Goal: Transaction & Acquisition: Subscribe to service/newsletter

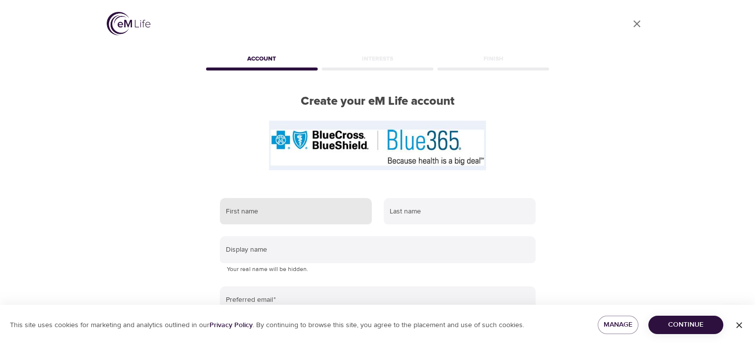
click at [303, 201] on input "text" at bounding box center [296, 211] width 152 height 27
type input "Madhu"
type input "Yelameli"
type input "myelameli@gmail.com"
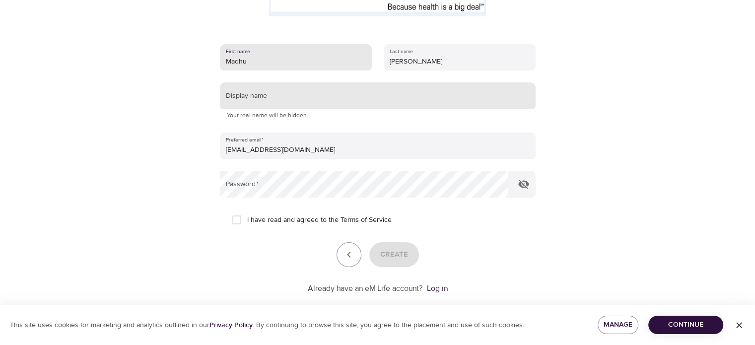
scroll to position [157, 0]
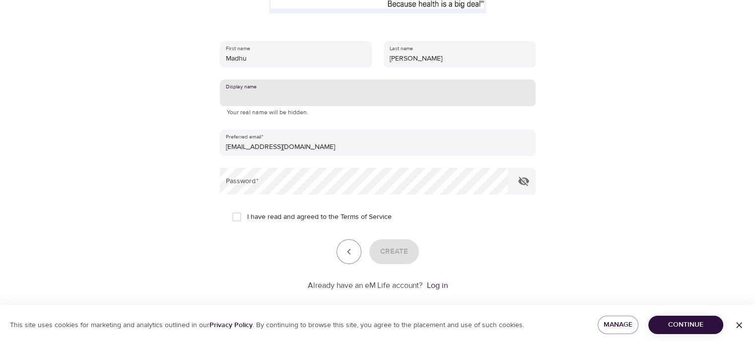
click at [318, 90] on input "text" at bounding box center [378, 92] width 316 height 27
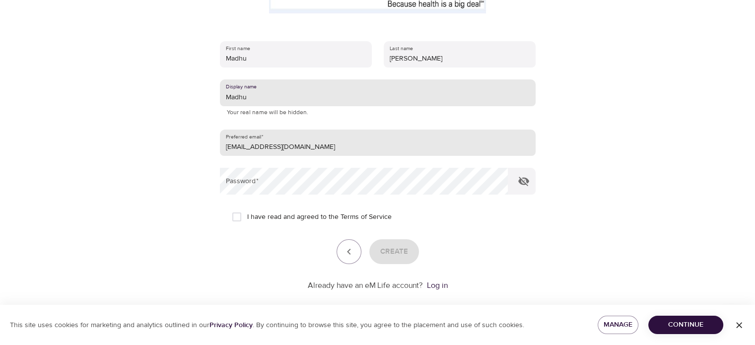
type input "Madhu"
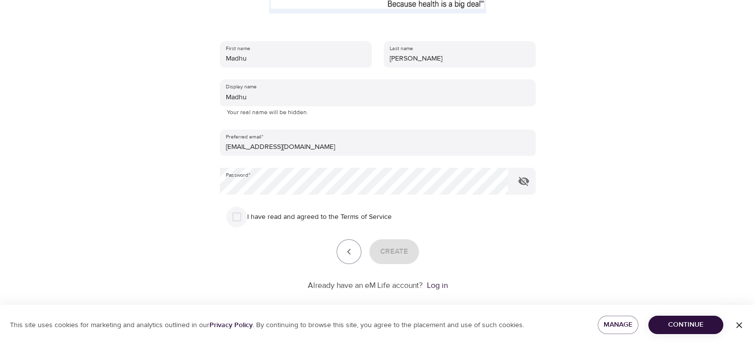
click at [237, 220] on input "I have read and agreed to the Terms of Service" at bounding box center [236, 217] width 21 height 21
checkbox input "true"
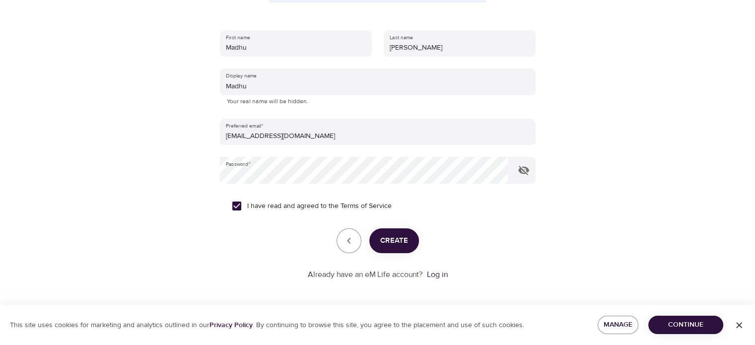
scroll to position [170, 0]
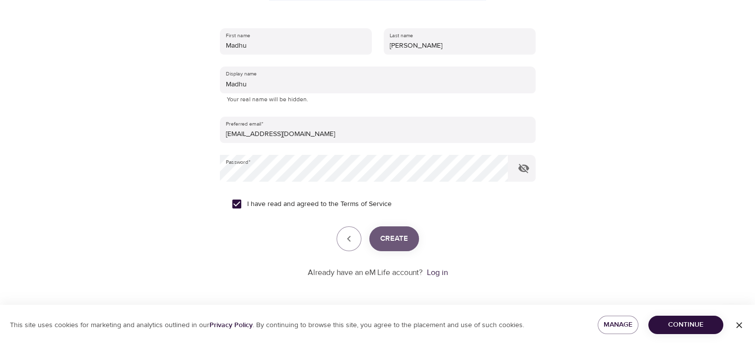
click at [400, 240] on span "Create" at bounding box center [394, 238] width 28 height 13
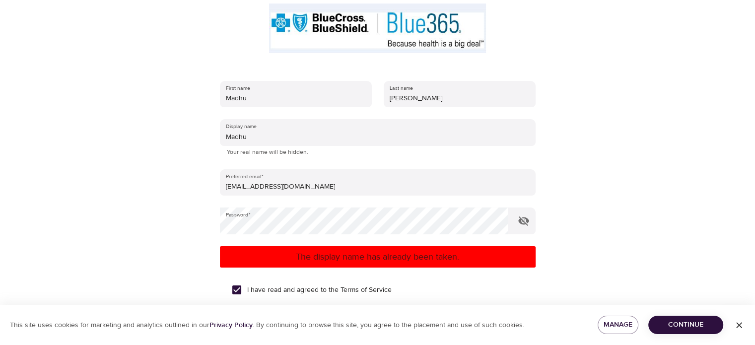
scroll to position [116, 0]
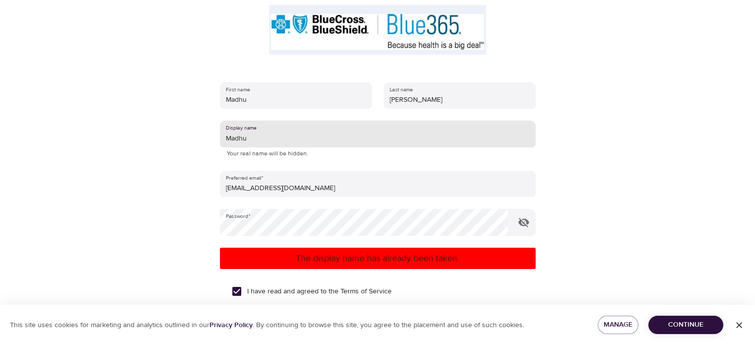
click at [251, 137] on input "Madhu" at bounding box center [378, 134] width 316 height 27
click at [258, 140] on input "ysmadhu" at bounding box center [378, 134] width 316 height 27
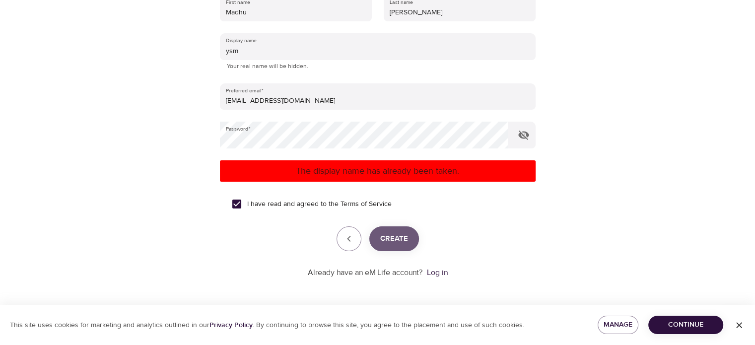
click at [394, 240] on span "Create" at bounding box center [394, 238] width 28 height 13
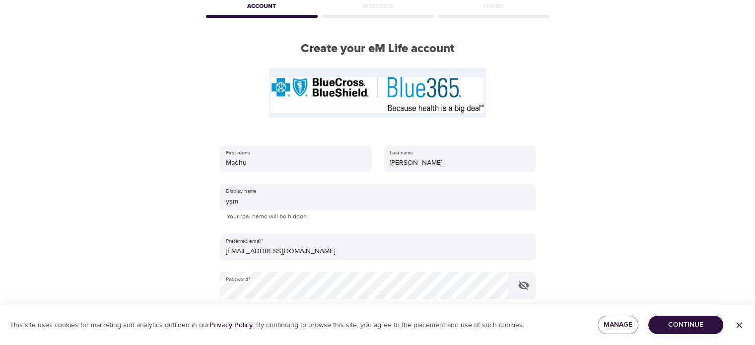
scroll to position [52, 0]
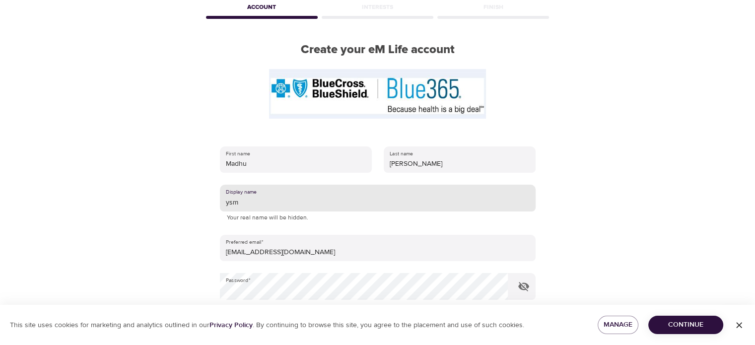
click at [318, 204] on input "ysm" at bounding box center [378, 198] width 316 height 27
type input "y"
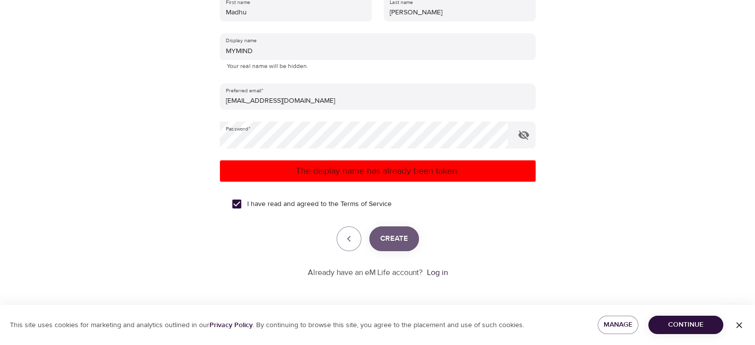
click at [402, 247] on button "Create" at bounding box center [394, 238] width 50 height 25
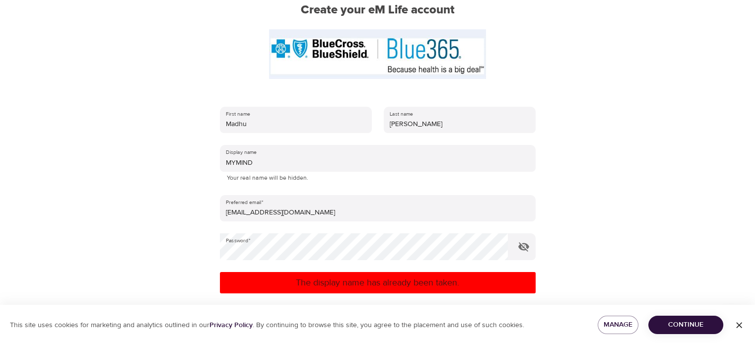
scroll to position [90, 0]
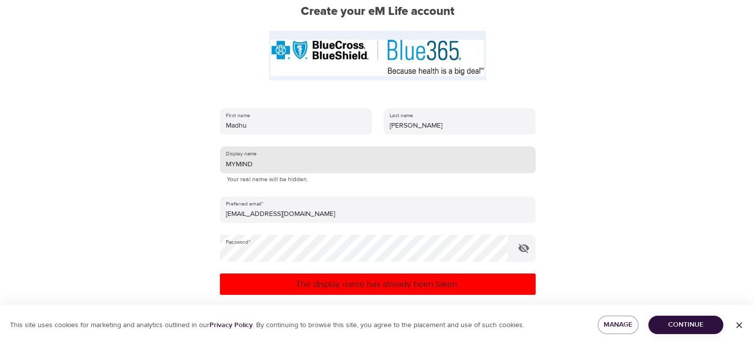
click at [269, 164] on input "MYMIND" at bounding box center [378, 159] width 316 height 27
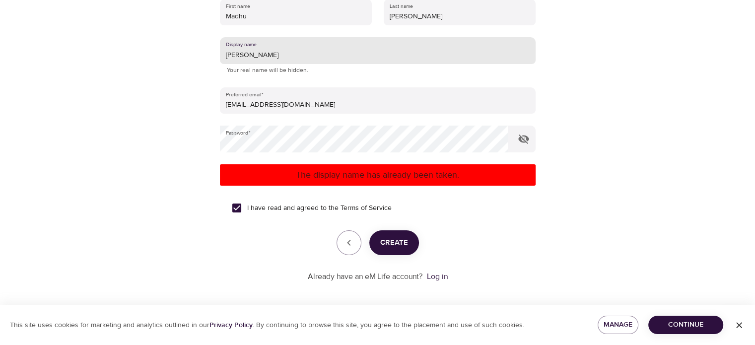
scroll to position [203, 0]
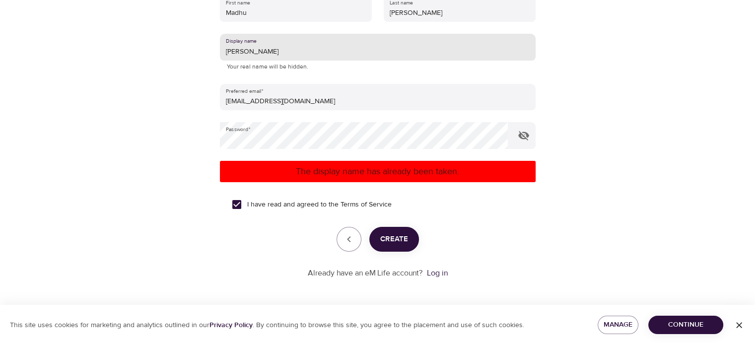
type input "[PERSON_NAME]"
click at [406, 240] on span "Create" at bounding box center [394, 239] width 28 height 13
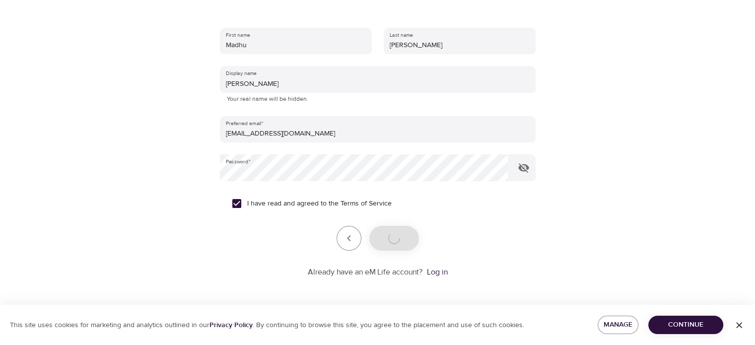
scroll to position [170, 0]
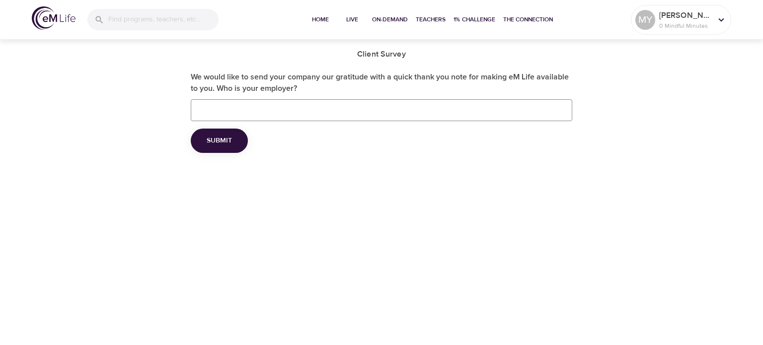
click at [371, 107] on input "We would like to send your company our gratitude with a quick thank you note fo…" at bounding box center [381, 110] width 381 height 22
type input "S"
type input "NPWC"
click at [217, 139] on span "Submit" at bounding box center [219, 141] width 25 height 12
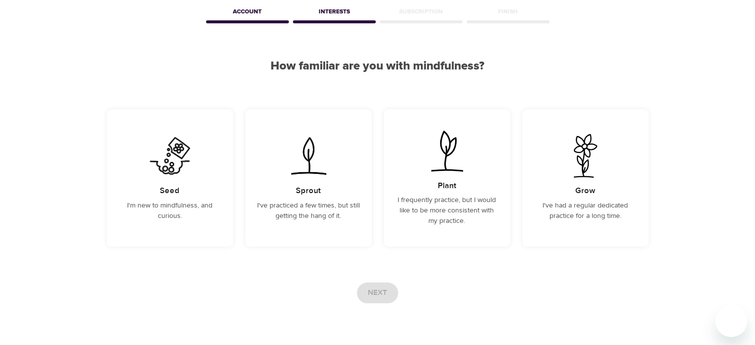
scroll to position [73, 0]
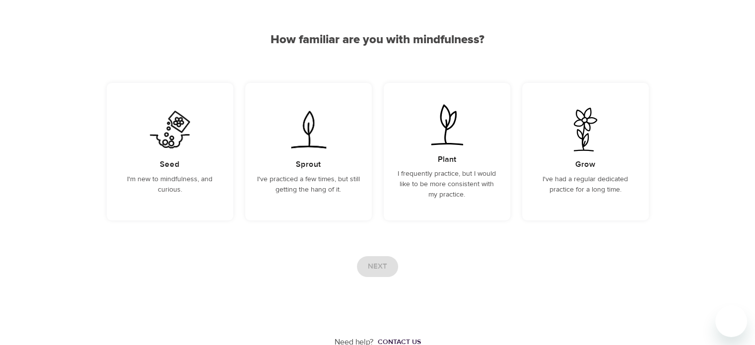
click at [217, 139] on div "Seed I'm new to mindfulness, and curious." at bounding box center [170, 152] width 127 height 138
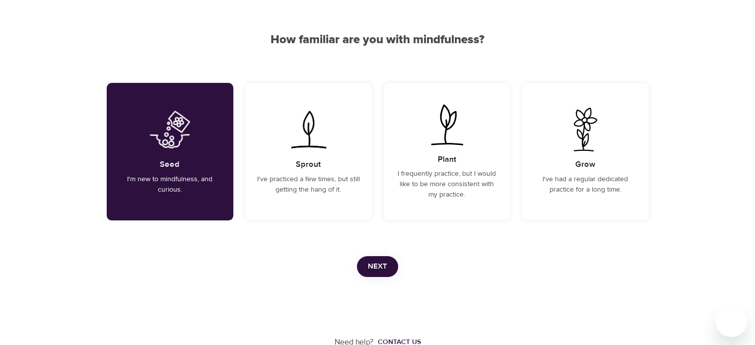
click at [373, 266] on span "Next" at bounding box center [377, 266] width 19 height 13
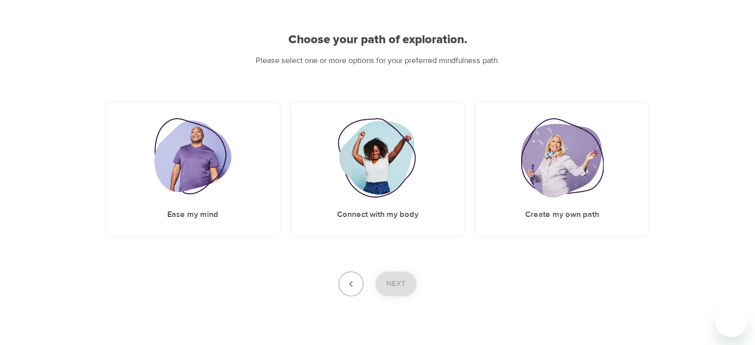
scroll to position [89, 0]
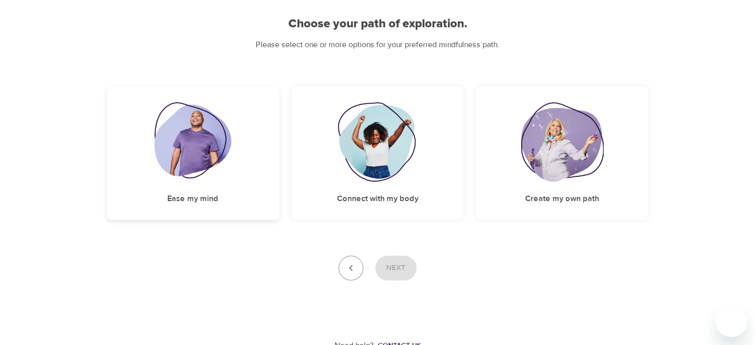
click at [206, 190] on div "Ease my mind" at bounding box center [193, 153] width 173 height 134
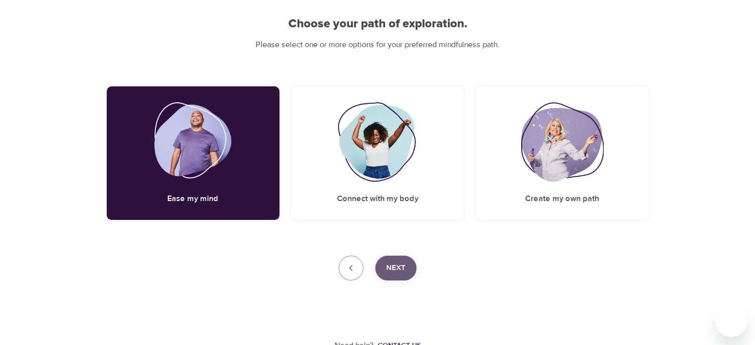
click at [394, 262] on span "Next" at bounding box center [395, 268] width 19 height 13
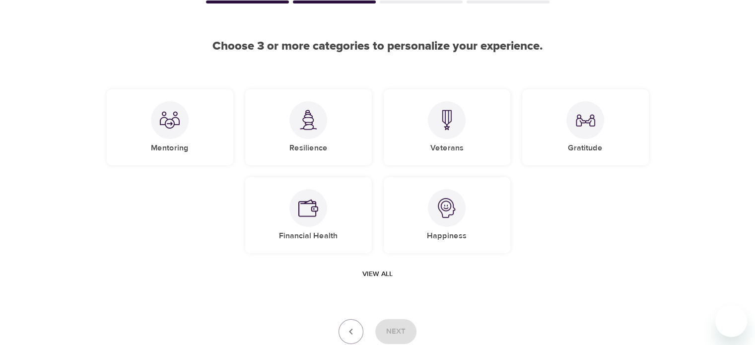
scroll to position [67, 0]
click at [304, 135] on div at bounding box center [308, 121] width 38 height 38
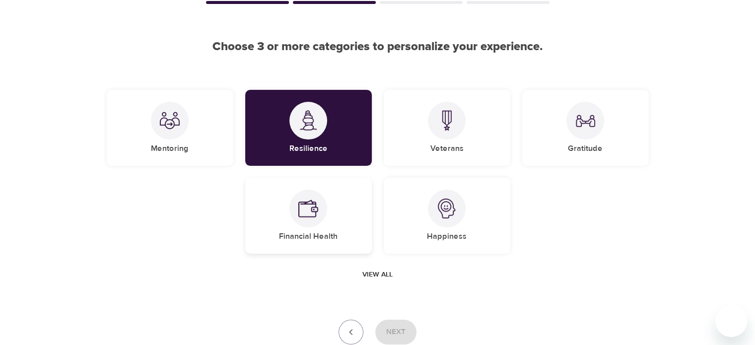
click at [312, 241] on h5 "Financial Health" at bounding box center [308, 236] width 59 height 10
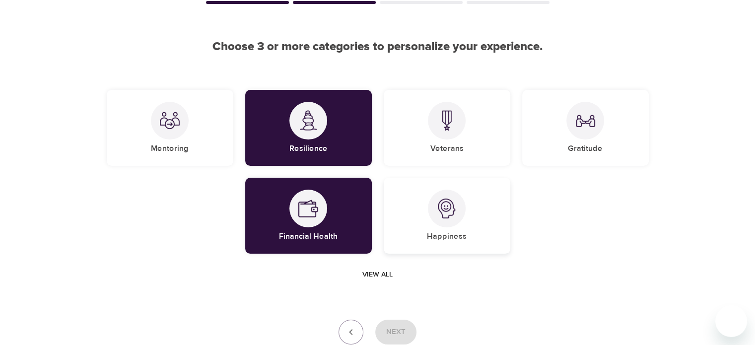
click at [439, 240] on h5 "Happiness" at bounding box center [447, 236] width 40 height 10
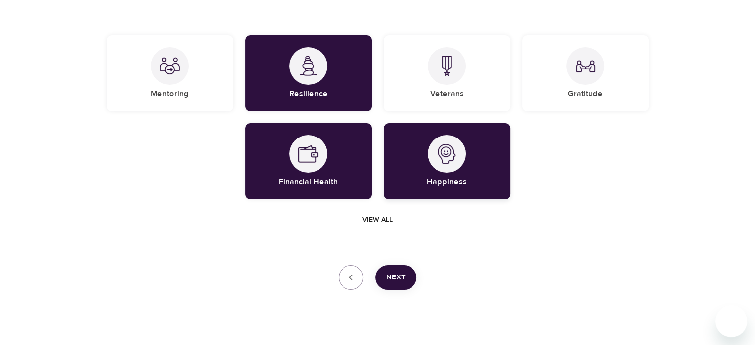
scroll to position [137, 0]
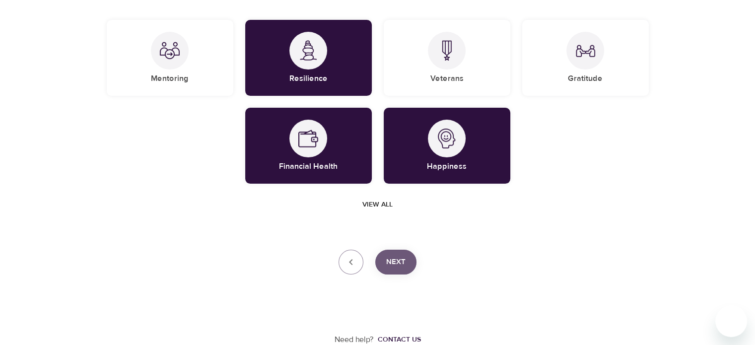
click at [397, 265] on span "Next" at bounding box center [395, 262] width 19 height 13
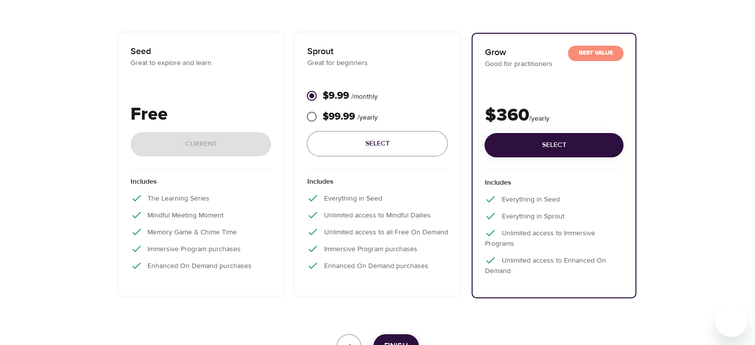
scroll to position [142, 0]
click at [173, 241] on div "Includes The Learning Series Mindful Meeting Moment Memory Game & Chime Time Im…" at bounding box center [201, 227] width 141 height 116
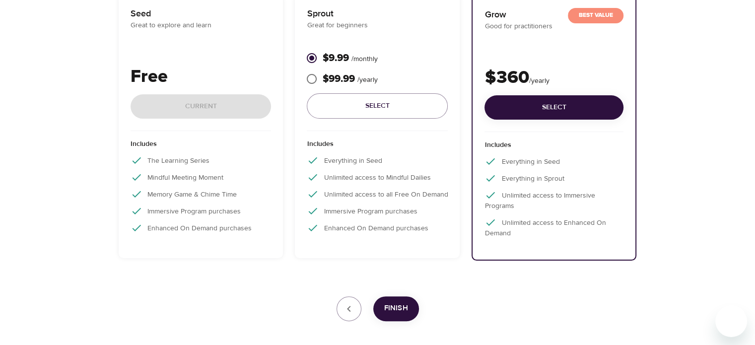
scroll to position [181, 0]
click at [388, 303] on span "Finish" at bounding box center [396, 307] width 24 height 13
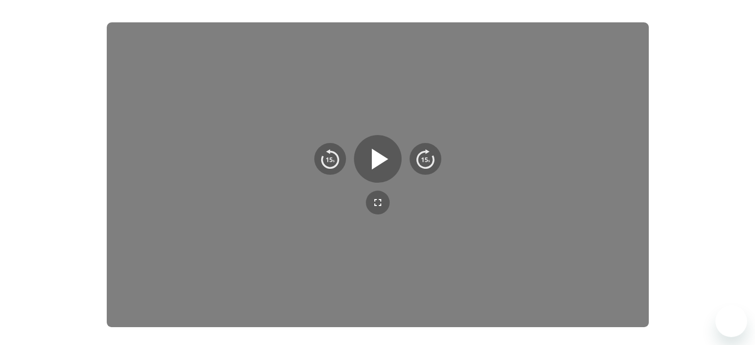
scroll to position [149, 0]
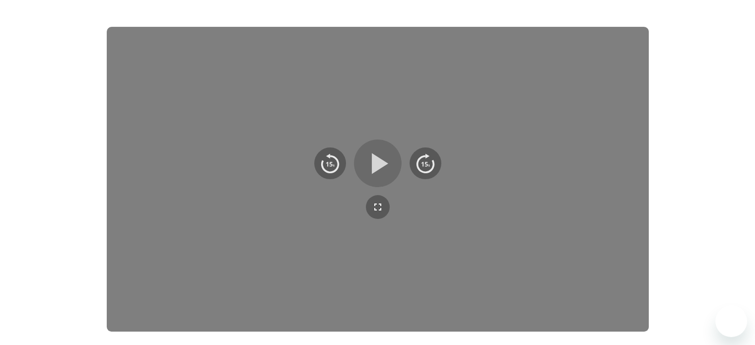
click at [380, 167] on icon "button" at bounding box center [380, 163] width 16 height 21
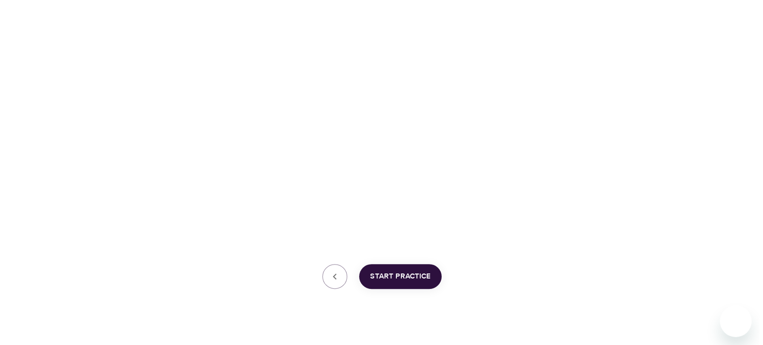
scroll to position [254, 0]
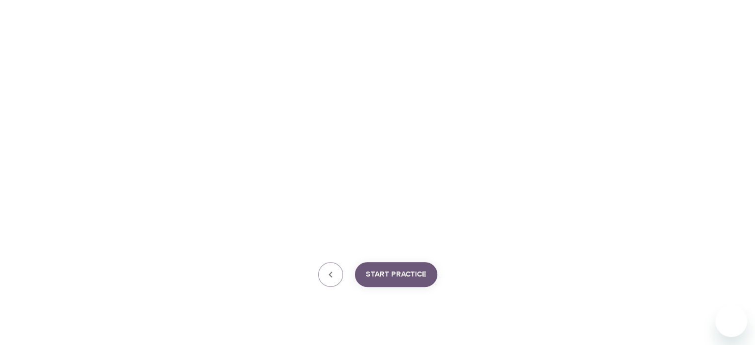
click at [400, 274] on span "Start Practice" at bounding box center [396, 274] width 61 height 13
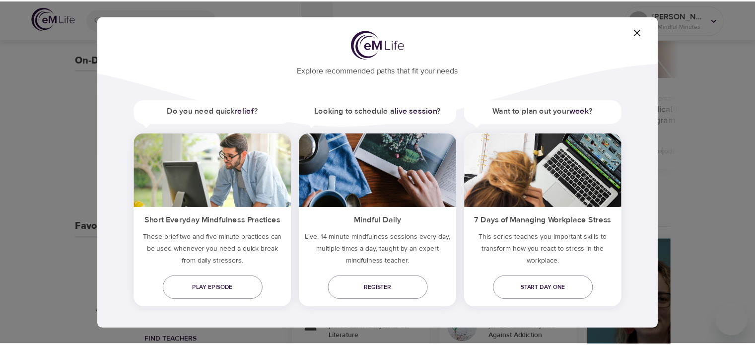
scroll to position [34, 0]
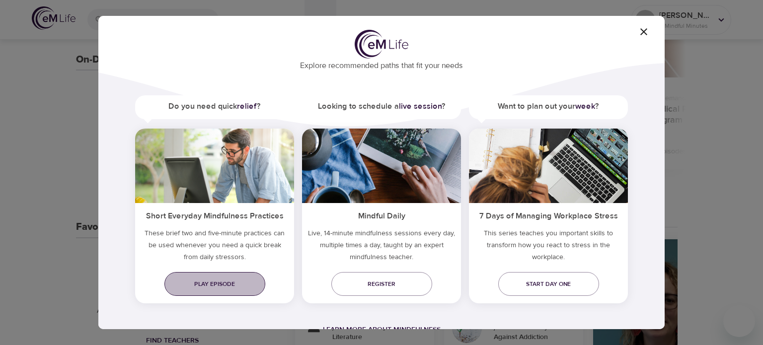
click at [237, 278] on link "Play episode" at bounding box center [214, 284] width 101 height 24
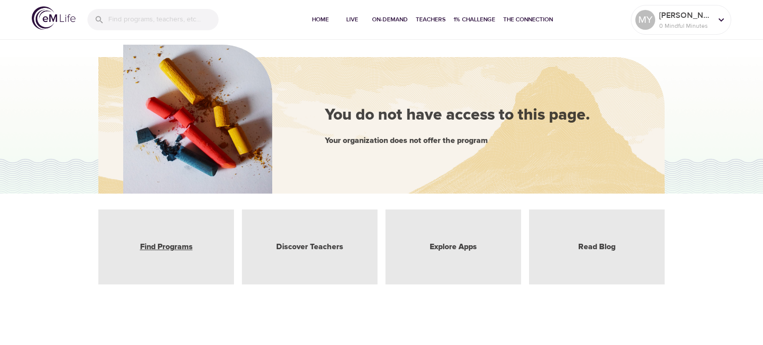
click at [186, 247] on link "Find Programs" at bounding box center [166, 246] width 53 height 11
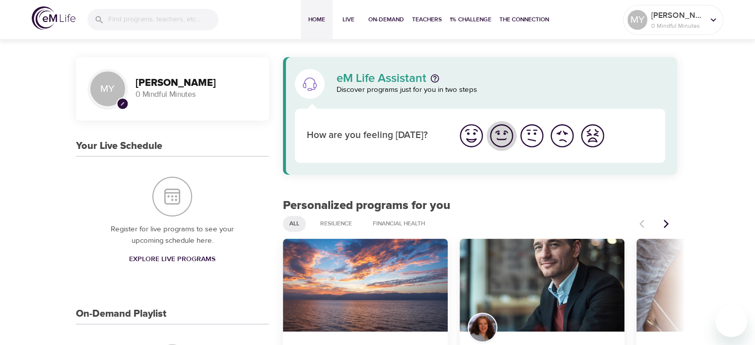
click at [506, 135] on img "I'm feeling good" at bounding box center [501, 135] width 27 height 27
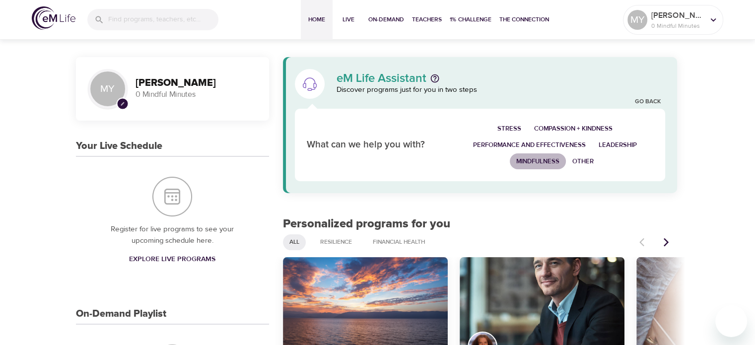
click at [533, 164] on span "Mindfulness" at bounding box center [537, 161] width 43 height 11
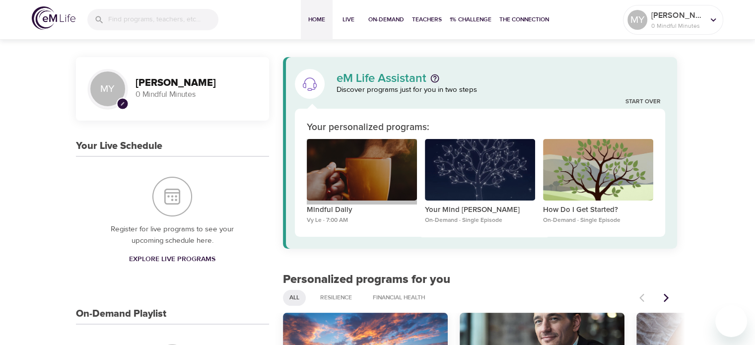
click at [380, 188] on div "Mindful Daily" at bounding box center [362, 170] width 110 height 62
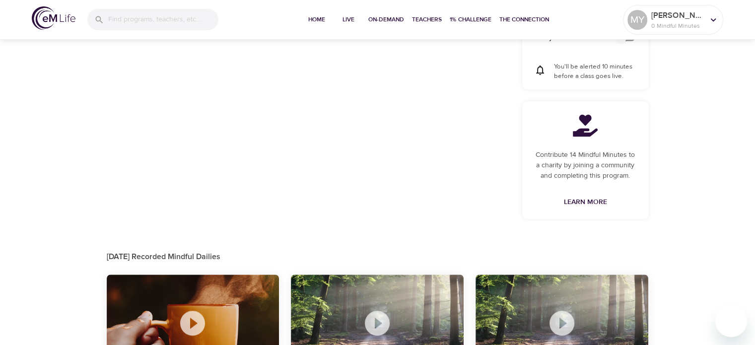
scroll to position [543, 0]
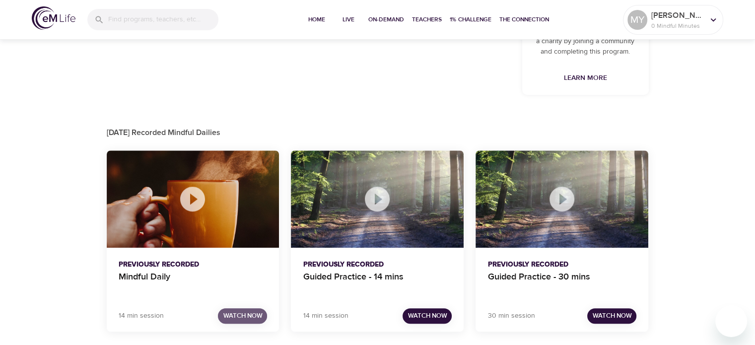
click at [243, 315] on span "Watch Now" at bounding box center [242, 315] width 39 height 11
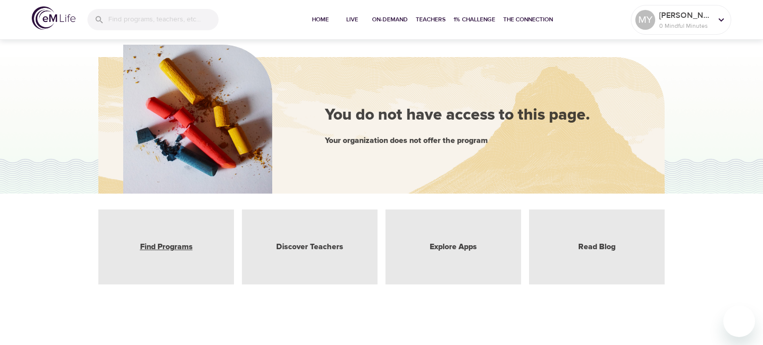
click at [182, 251] on link "Find Programs" at bounding box center [166, 246] width 53 height 11
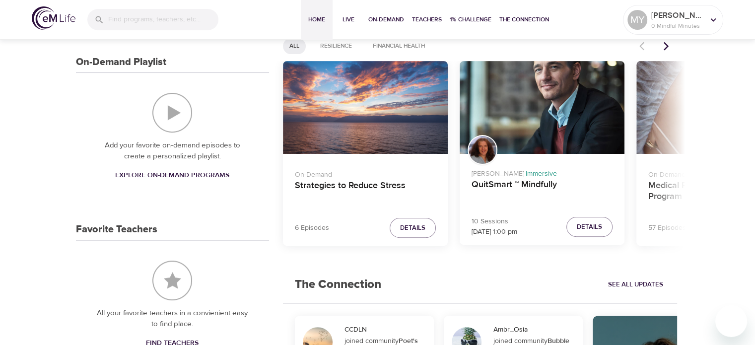
scroll to position [252, 0]
click at [412, 231] on span "Details" at bounding box center [412, 227] width 25 height 11
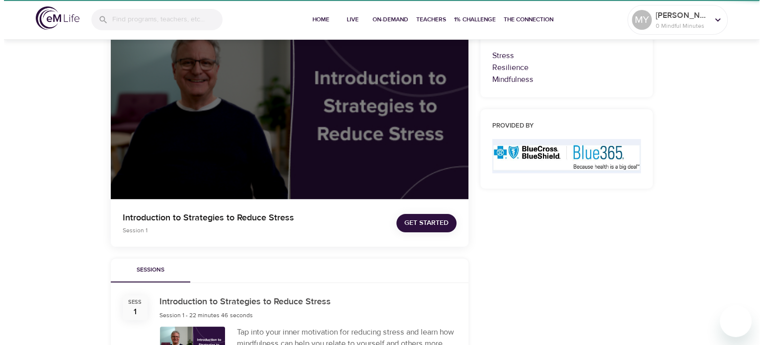
scroll to position [252, 0]
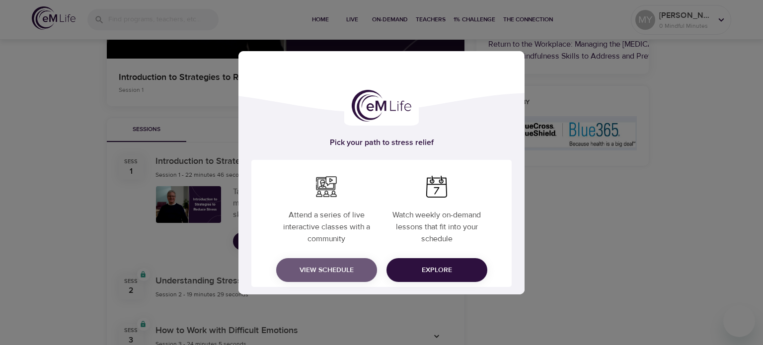
click at [360, 276] on button "View Schedule" at bounding box center [326, 270] width 101 height 24
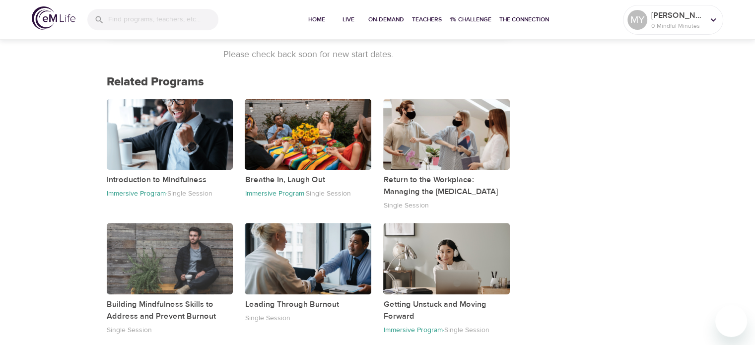
scroll to position [718, 0]
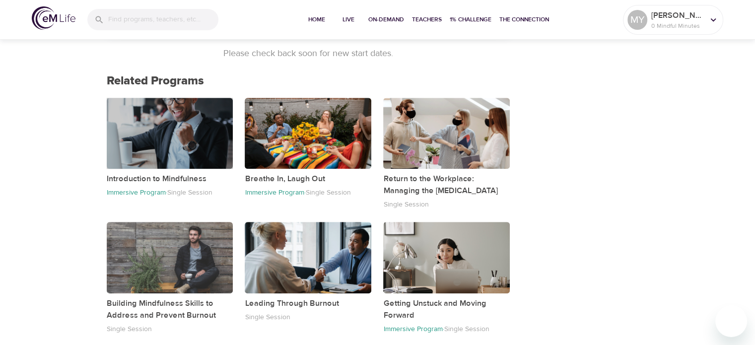
click at [197, 163] on div "button" at bounding box center [170, 133] width 127 height 71
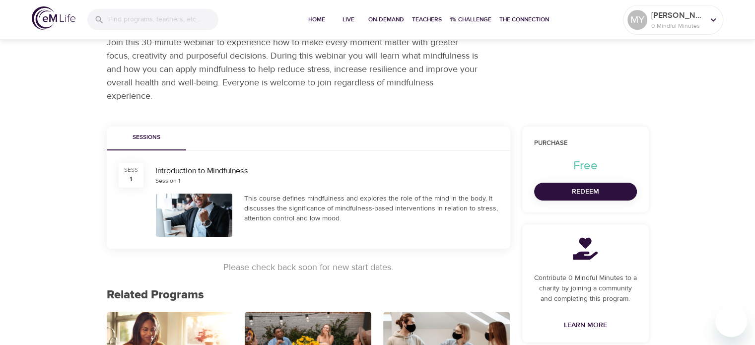
scroll to position [81, 0]
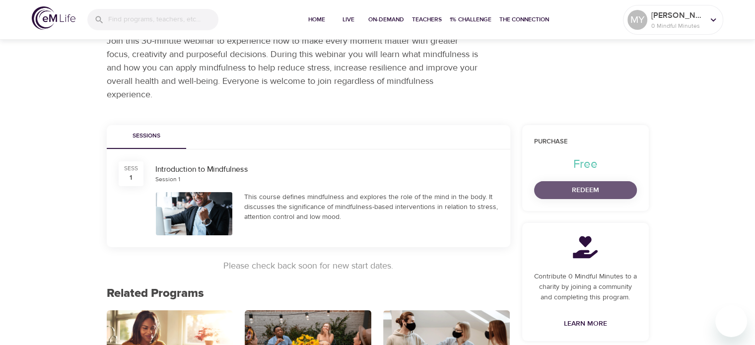
click at [588, 188] on span "Redeem" at bounding box center [585, 190] width 87 height 12
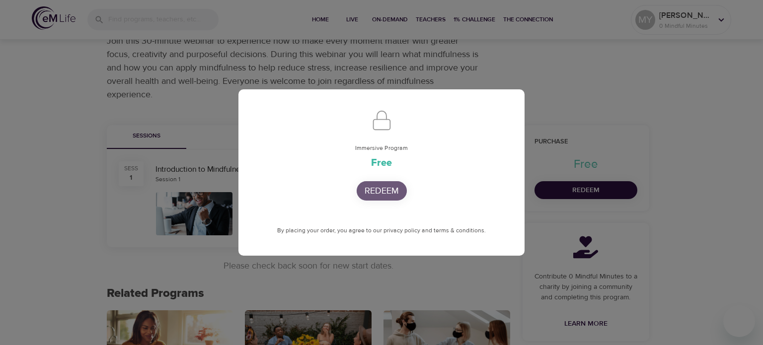
click at [388, 194] on p "Redeem" at bounding box center [381, 190] width 34 height 13
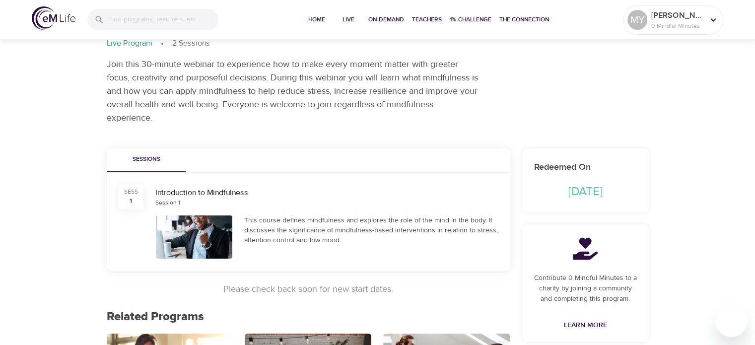
scroll to position [46, 0]
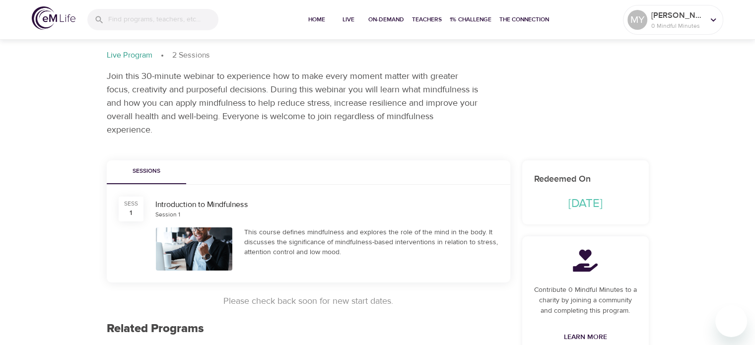
click at [193, 238] on div at bounding box center [194, 248] width 77 height 43
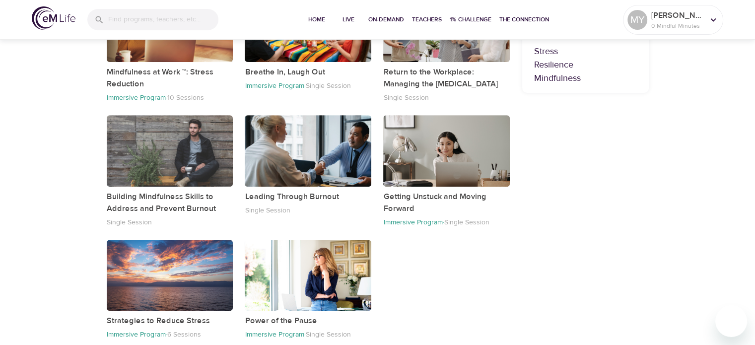
scroll to position [413, 0]
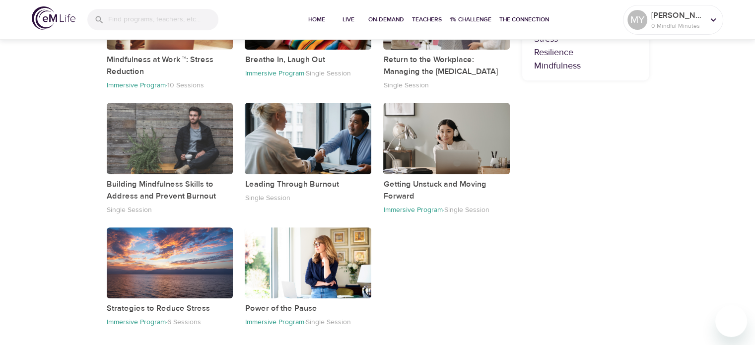
click at [219, 204] on div "Single Session" at bounding box center [170, 209] width 127 height 11
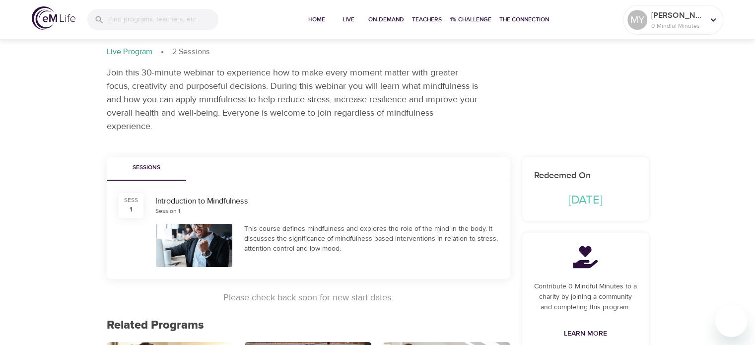
scroll to position [50, 0]
click at [302, 248] on div "This course defines mindfulness and explores the role of the mind in the body. …" at bounding box center [371, 238] width 254 height 30
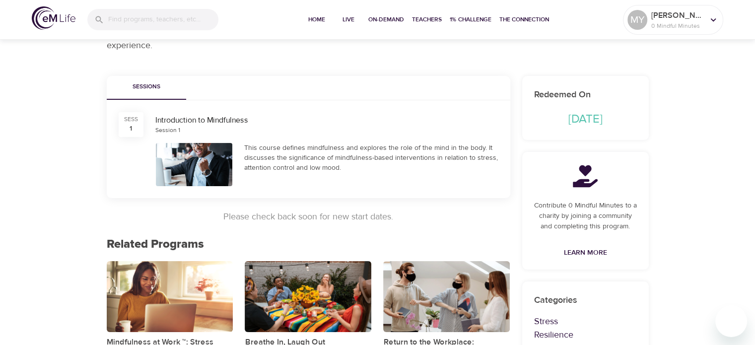
scroll to position [0, 0]
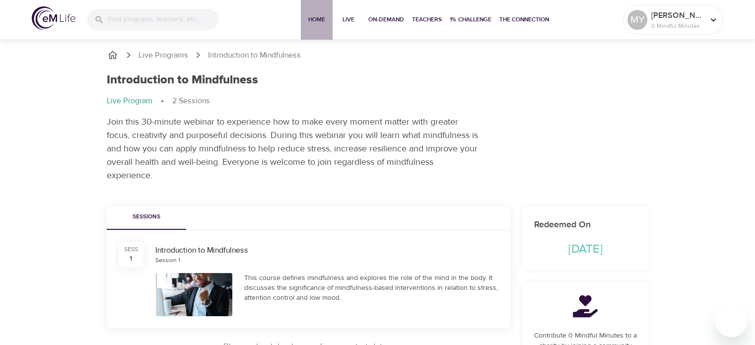
click at [317, 20] on span "Home" at bounding box center [317, 19] width 24 height 10
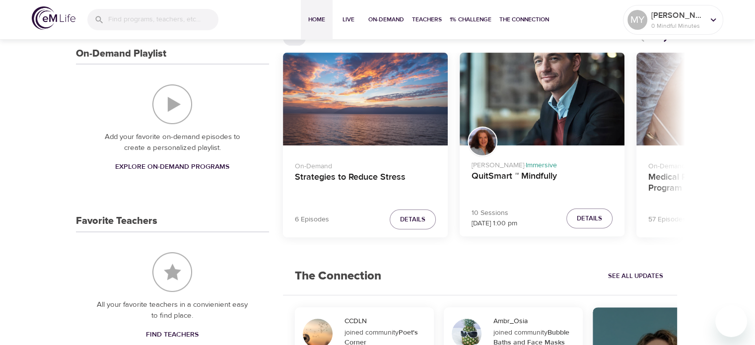
scroll to position [224, 0]
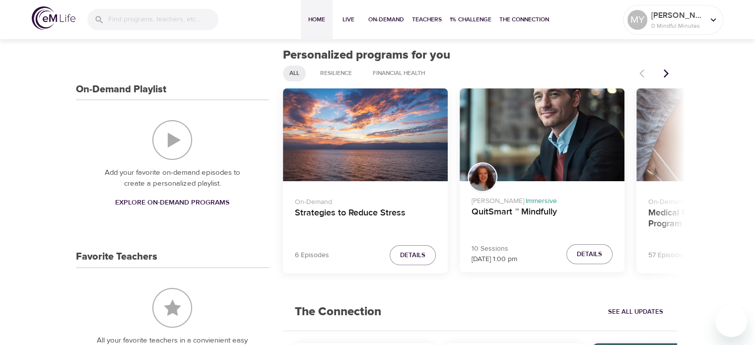
click at [664, 72] on icon "Next items" at bounding box center [666, 74] width 10 height 10
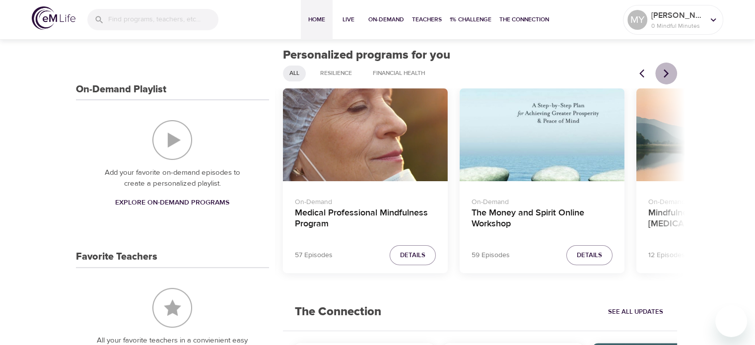
click at [664, 72] on icon "Next items" at bounding box center [666, 74] width 10 height 10
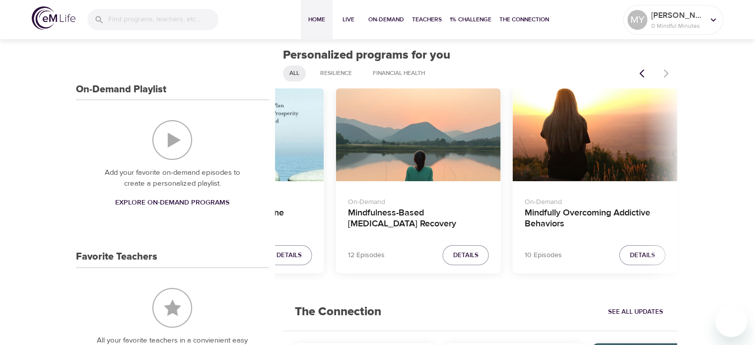
click at [664, 72] on div at bounding box center [655, 74] width 44 height 22
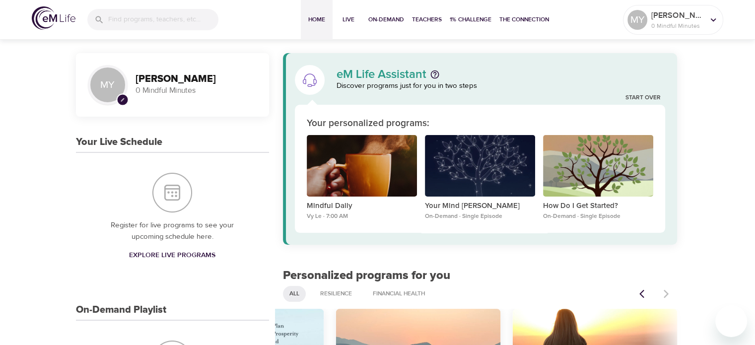
scroll to position [0, 0]
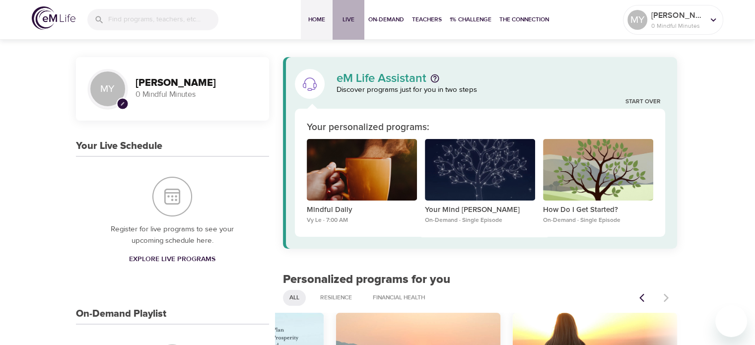
click at [350, 19] on span "Live" at bounding box center [349, 19] width 24 height 10
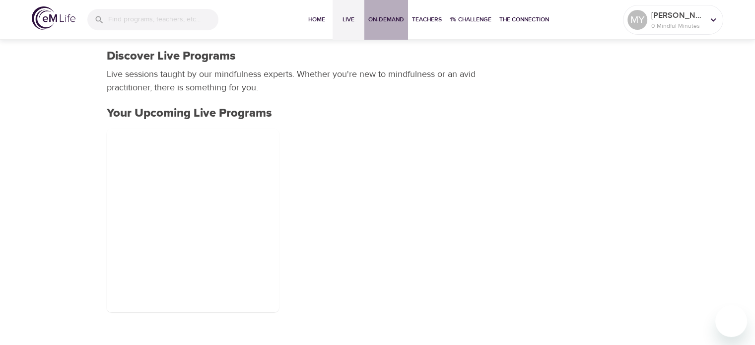
click at [388, 17] on span "On-Demand" at bounding box center [386, 19] width 36 height 10
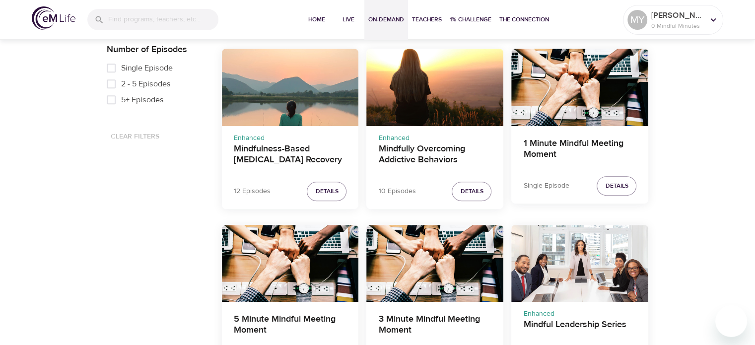
scroll to position [486, 0]
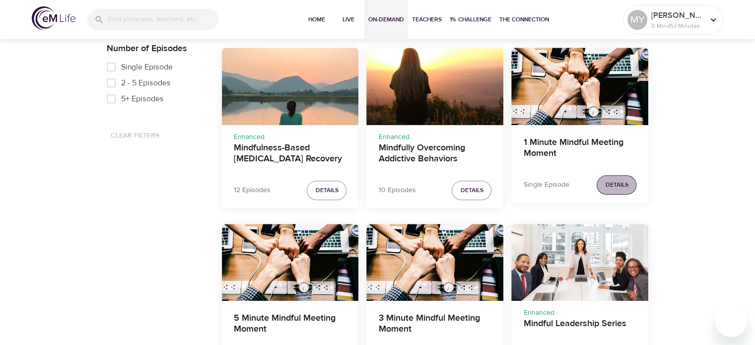
click at [606, 181] on span "Details" at bounding box center [616, 185] width 23 height 10
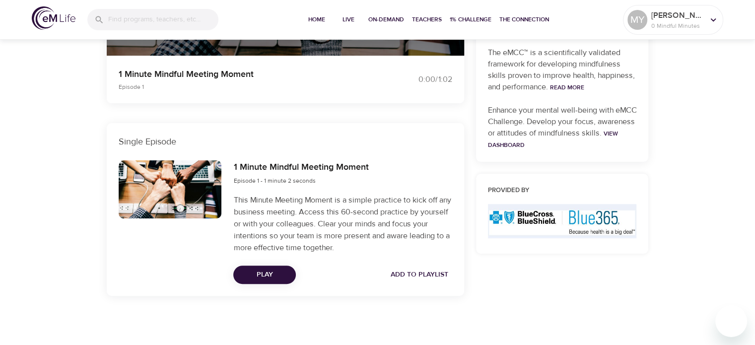
scroll to position [343, 0]
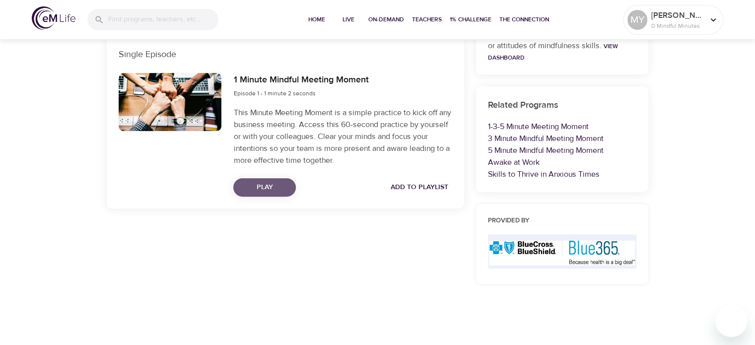
click at [271, 187] on span "Play" at bounding box center [264, 187] width 47 height 12
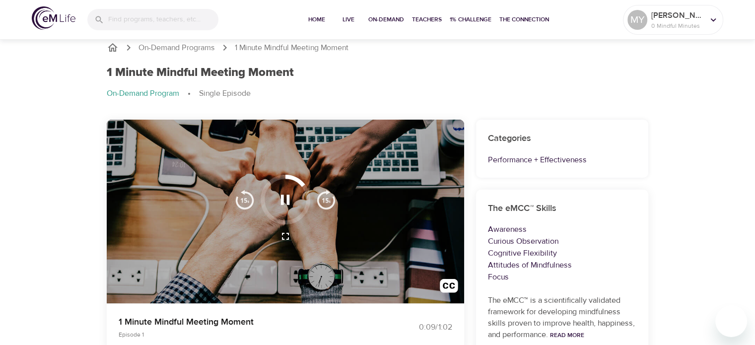
scroll to position [14, 0]
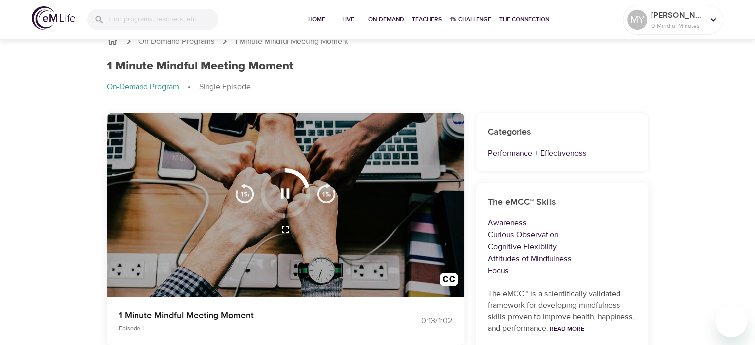
click at [397, 232] on div at bounding box center [285, 205] width 357 height 184
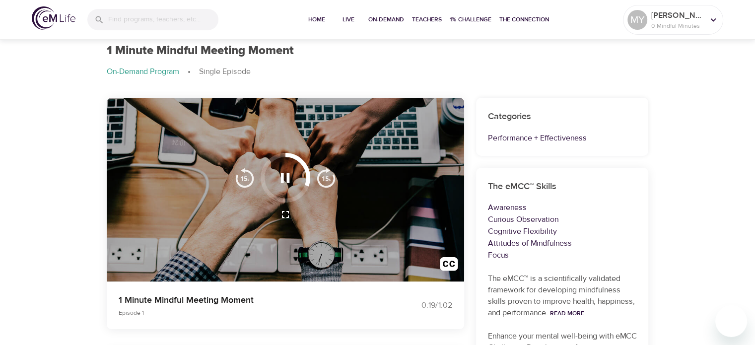
scroll to position [30, 0]
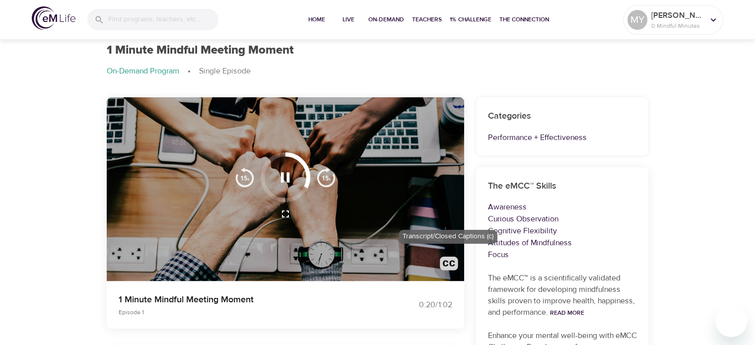
click at [446, 265] on img "button" at bounding box center [449, 266] width 18 height 18
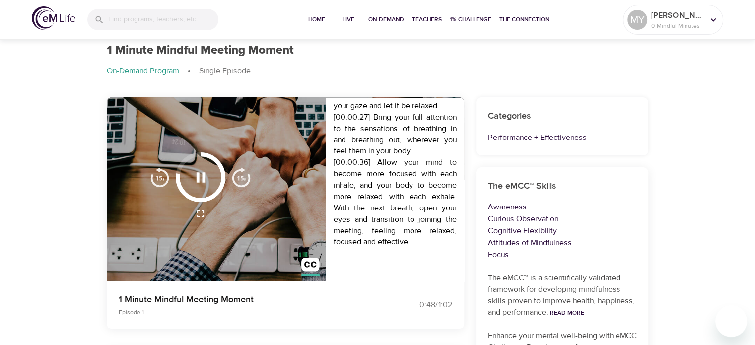
scroll to position [193, 0]
click at [404, 234] on div "One Minute Mindful Meeting Moment.mp3 [00:00:00] Welcome to this one minute min…" at bounding box center [395, 115] width 139 height 333
click at [385, 251] on div "One Minute Mindful Meeting Moment.mp3 [00:00:00] Welcome to this one minute min…" at bounding box center [395, 115] width 139 height 333
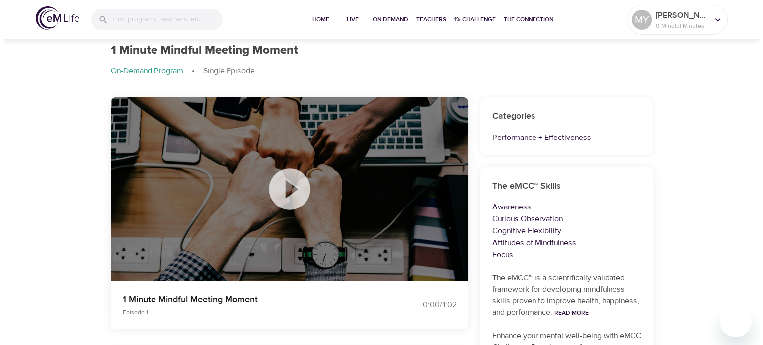
scroll to position [0, 0]
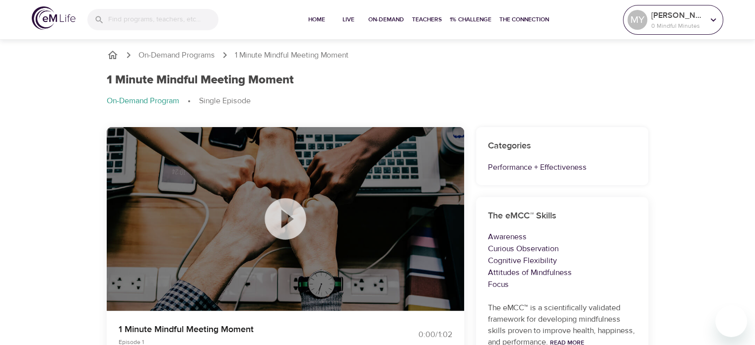
click at [701, 21] on p "0 Mindful Minutes" at bounding box center [677, 25] width 53 height 9
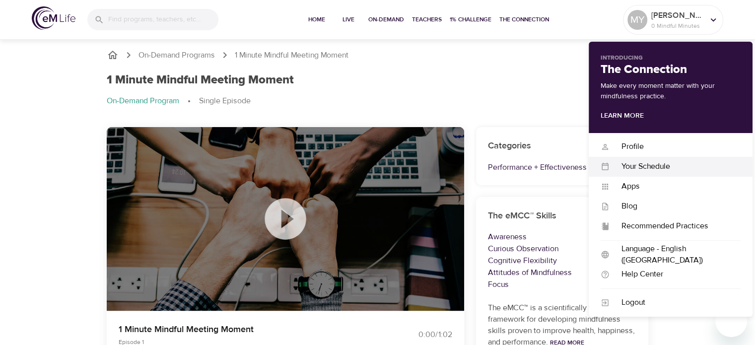
click at [665, 168] on div "Your Schedule" at bounding box center [675, 166] width 131 height 11
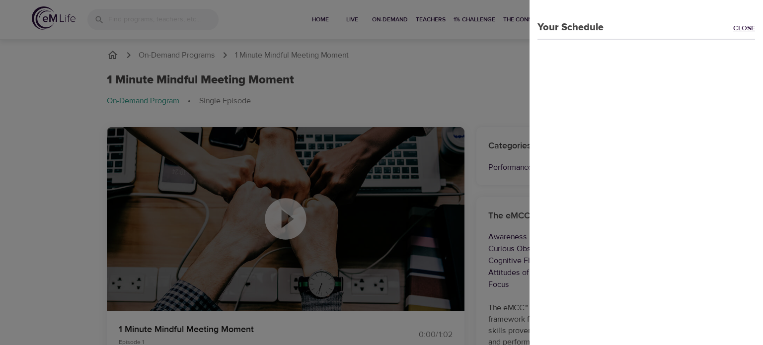
click at [733, 29] on link "Close" at bounding box center [748, 28] width 30 height 11
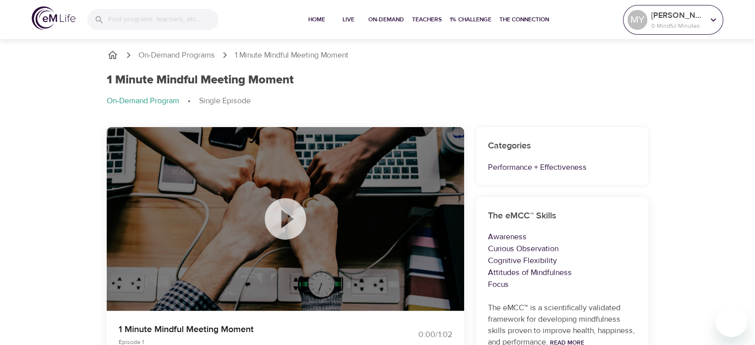
click at [706, 14] on div at bounding box center [713, 19] width 15 height 15
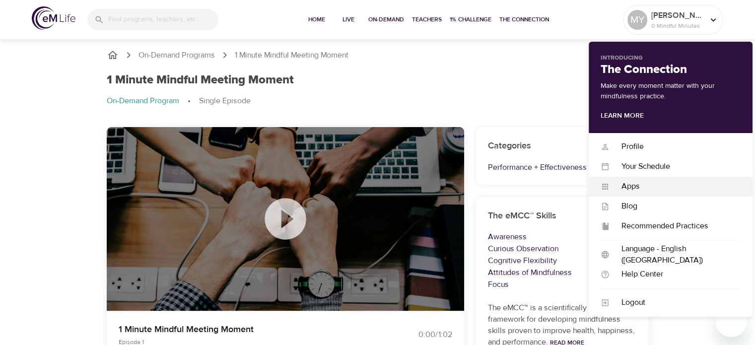
click at [633, 185] on div "Apps" at bounding box center [675, 186] width 131 height 11
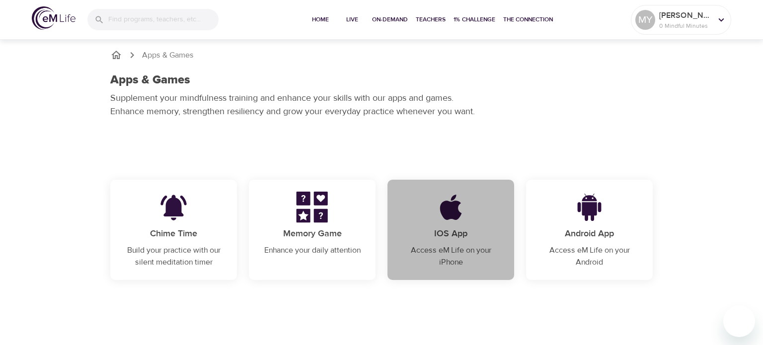
click at [463, 240] on p "IOS App" at bounding box center [450, 233] width 103 height 13
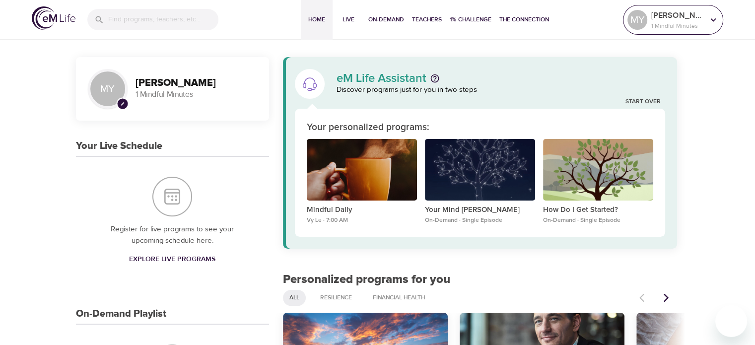
click at [710, 21] on icon at bounding box center [713, 19] width 11 height 11
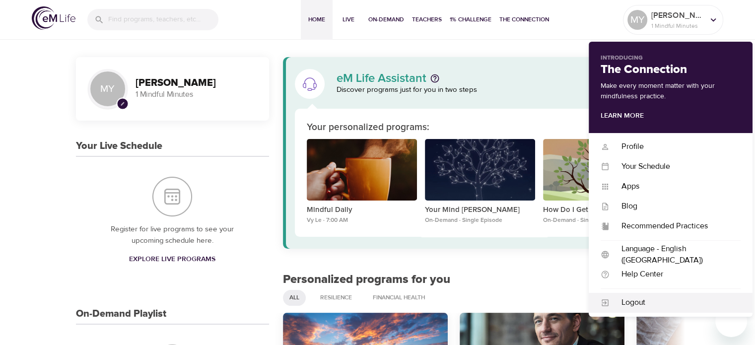
click at [635, 301] on div "Logout" at bounding box center [675, 302] width 131 height 11
